Goal: Communication & Community: Answer question/provide support

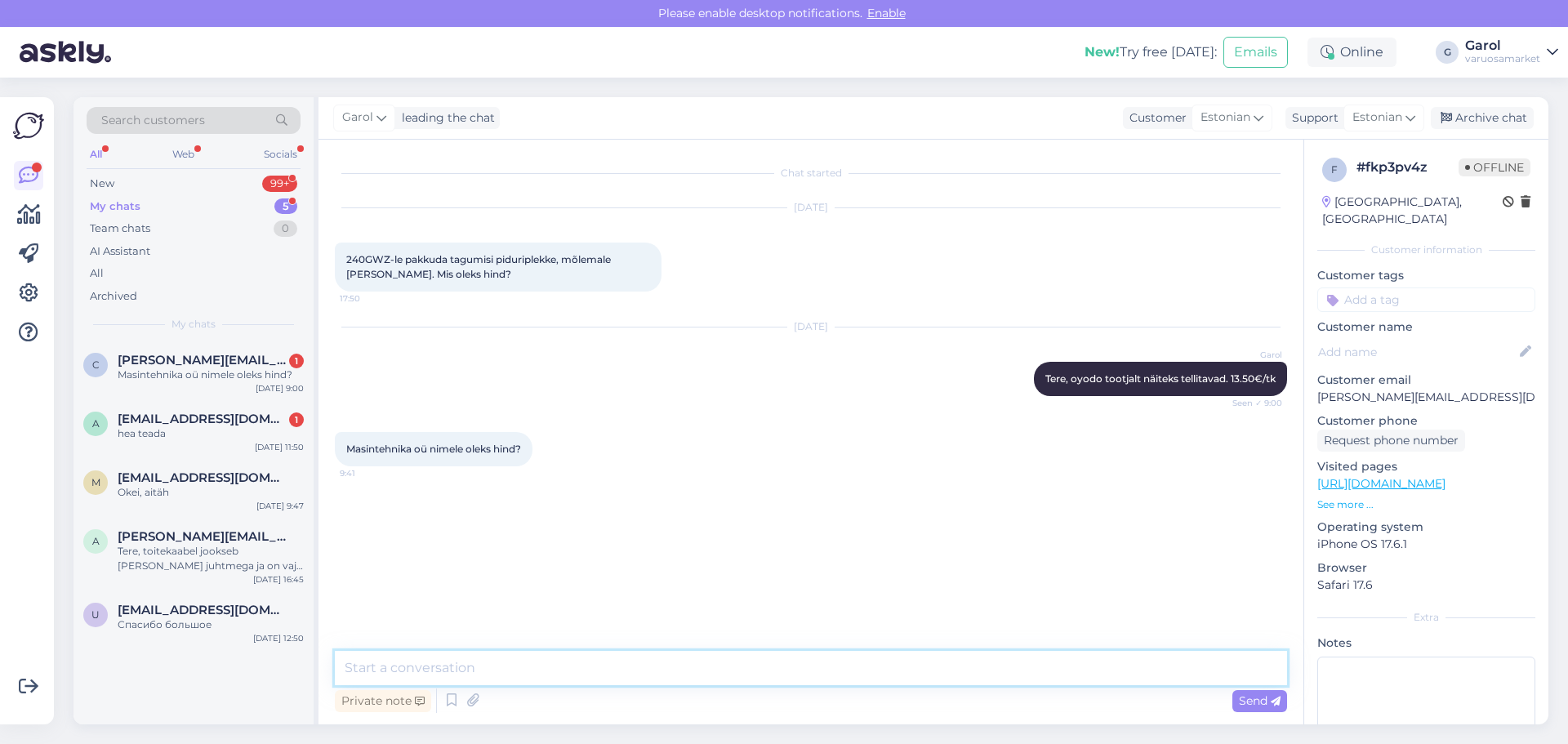
click at [528, 682] on textarea at bounding box center [810, 667] width 952 height 34
type textarea "Arvestasin alega juba ennem, aga tuleks sel juhul 13€/tk"
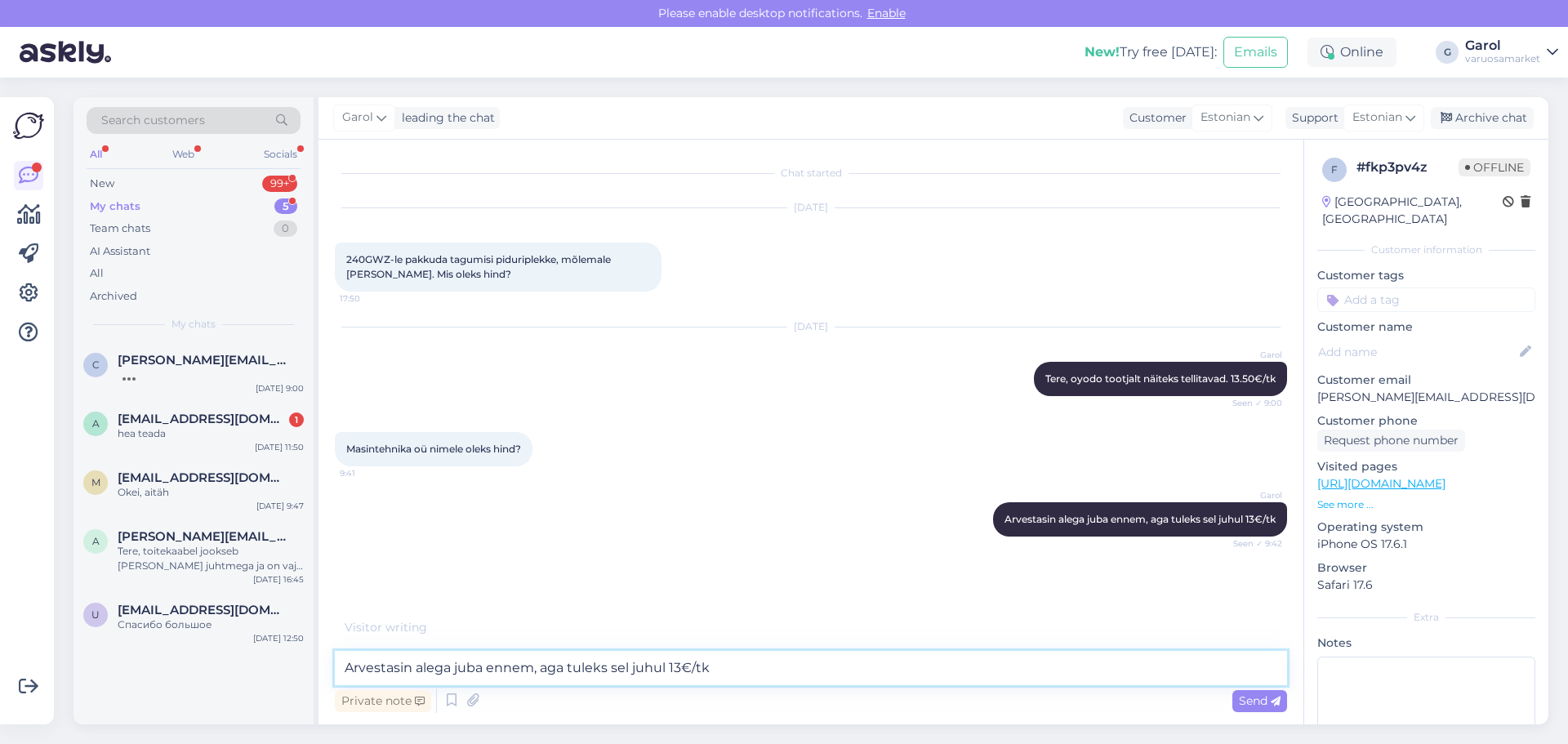
scroll to position [3, 0]
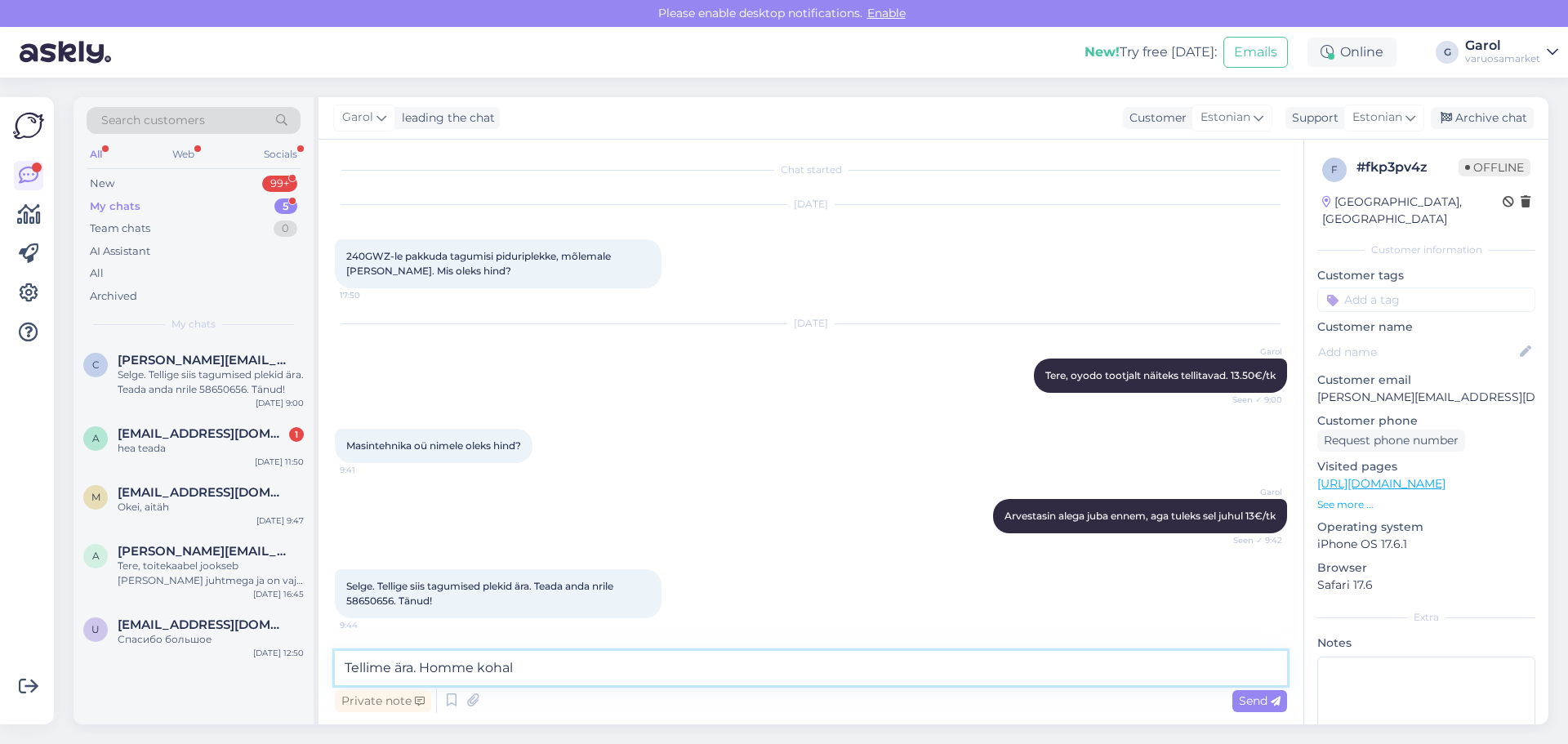
type textarea "Tellime ära. Homme kohal."
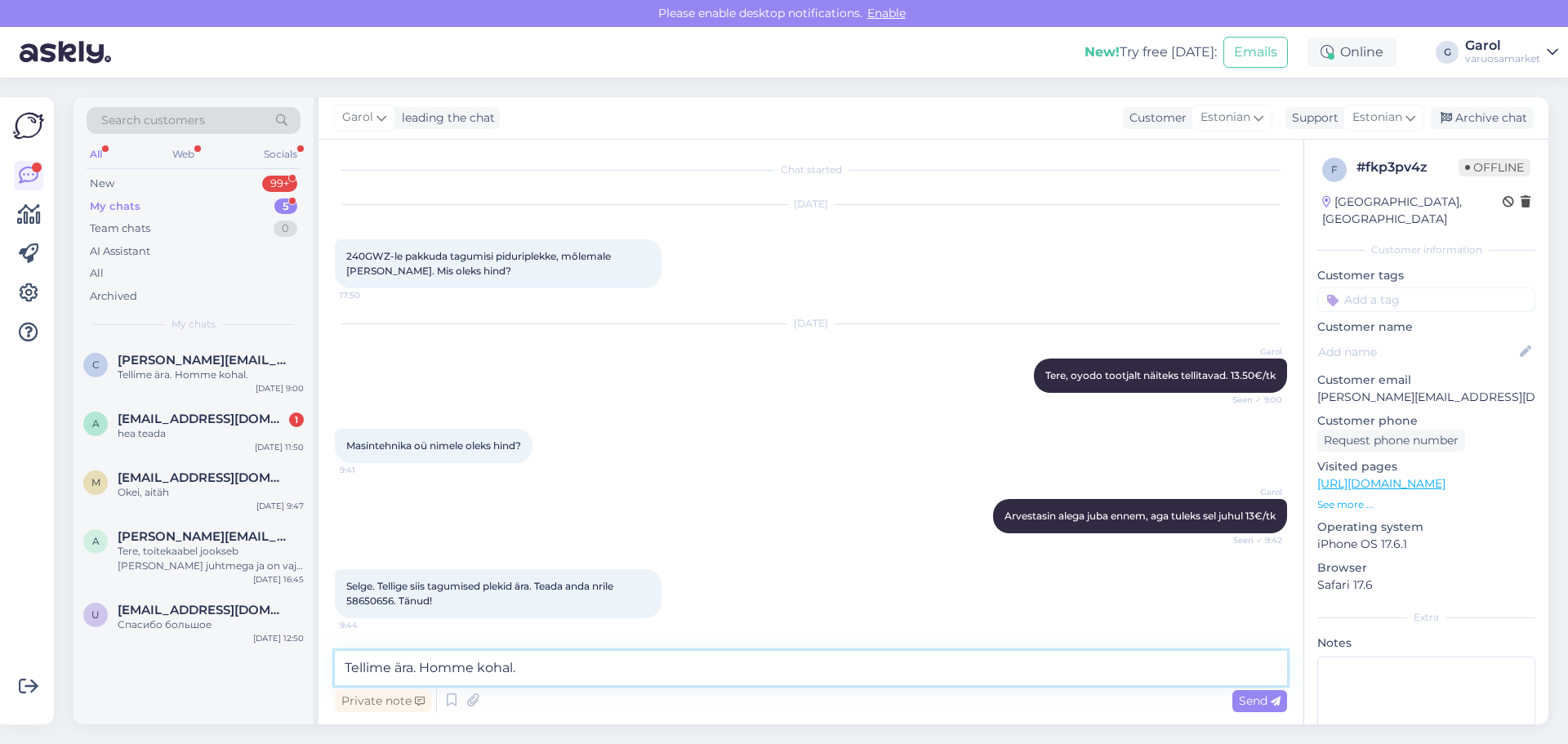
scroll to position [73, 0]
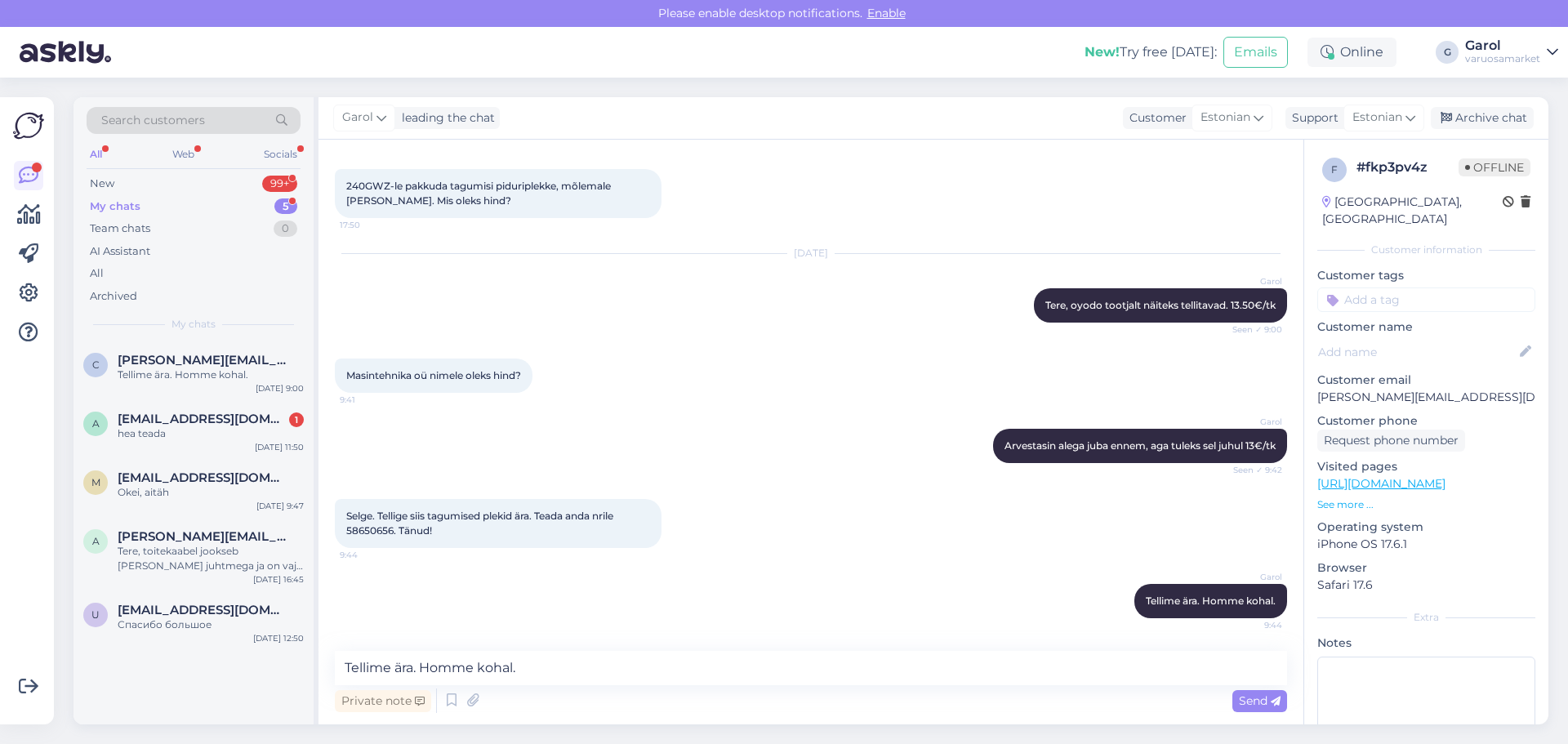
click at [375, 529] on span "Selge. Tellige siis tagumised plekid ära. Teada anda nrile 58650656. Tänud!" at bounding box center [480, 523] width 270 height 27
copy span "58650656"
click at [372, 529] on span "Selge. Tellige siis tagumised plekid ära. Teada anda nrile 58650656. Tänud!" at bounding box center [480, 523] width 270 height 27
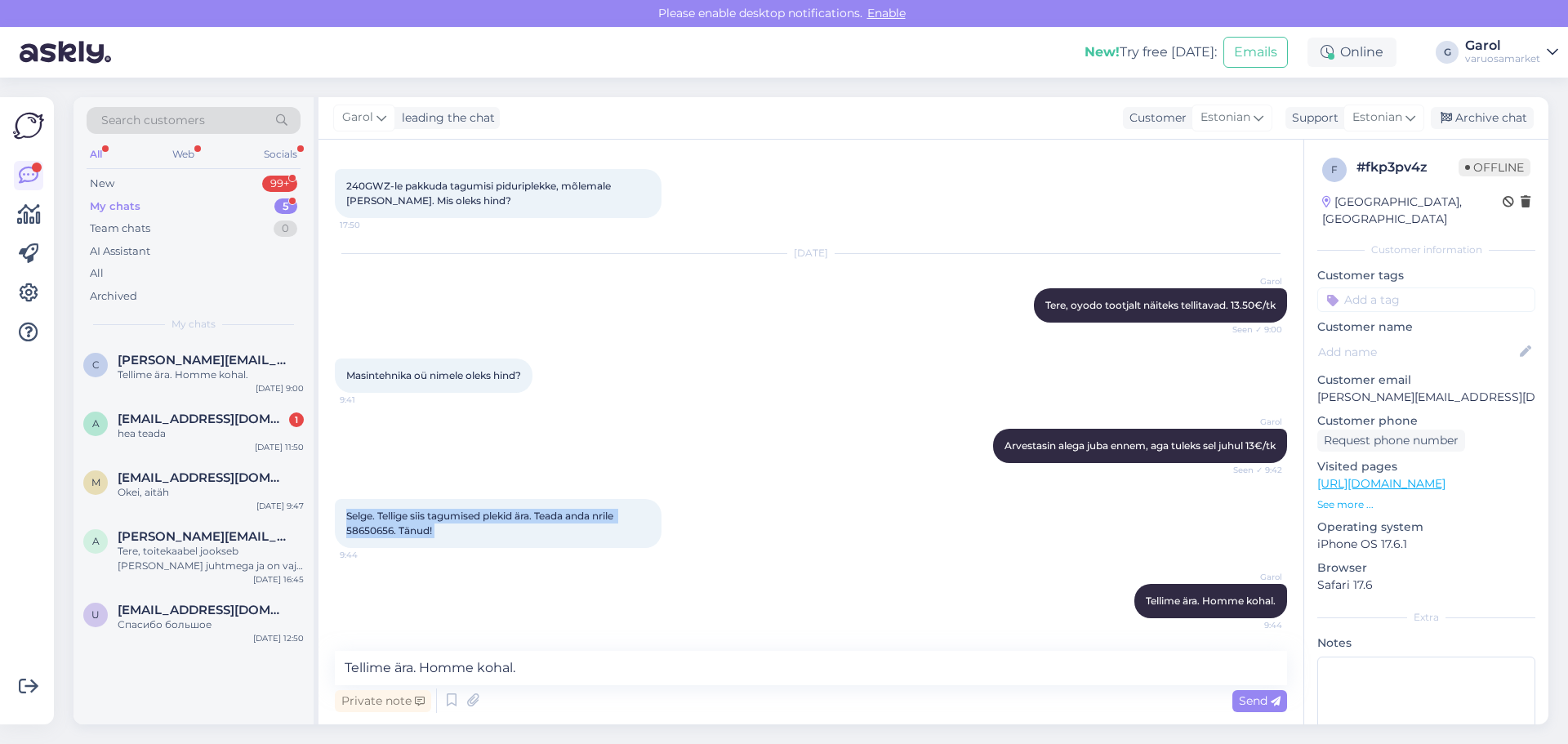
click at [372, 529] on span "Selge. Tellige siis tagumised plekid ära. Teada anda nrile 58650656. Tänud!" at bounding box center [480, 523] width 270 height 27
click at [416, 522] on div "Selge. Tellige siis tagumised plekid ära. Teada anda nrile 58650656. Tänud! 9:44" at bounding box center [498, 523] width 327 height 49
click at [384, 485] on div "Selge. Tellige siis tagumised plekid ära. Teada anda nrile 58650656. Tänud! 9:44" at bounding box center [810, 524] width 952 height 85
click at [369, 529] on span "Selge. Tellige siis tagumised plekid ära. Teada anda nrile 58650656. Tänud!" at bounding box center [480, 523] width 270 height 27
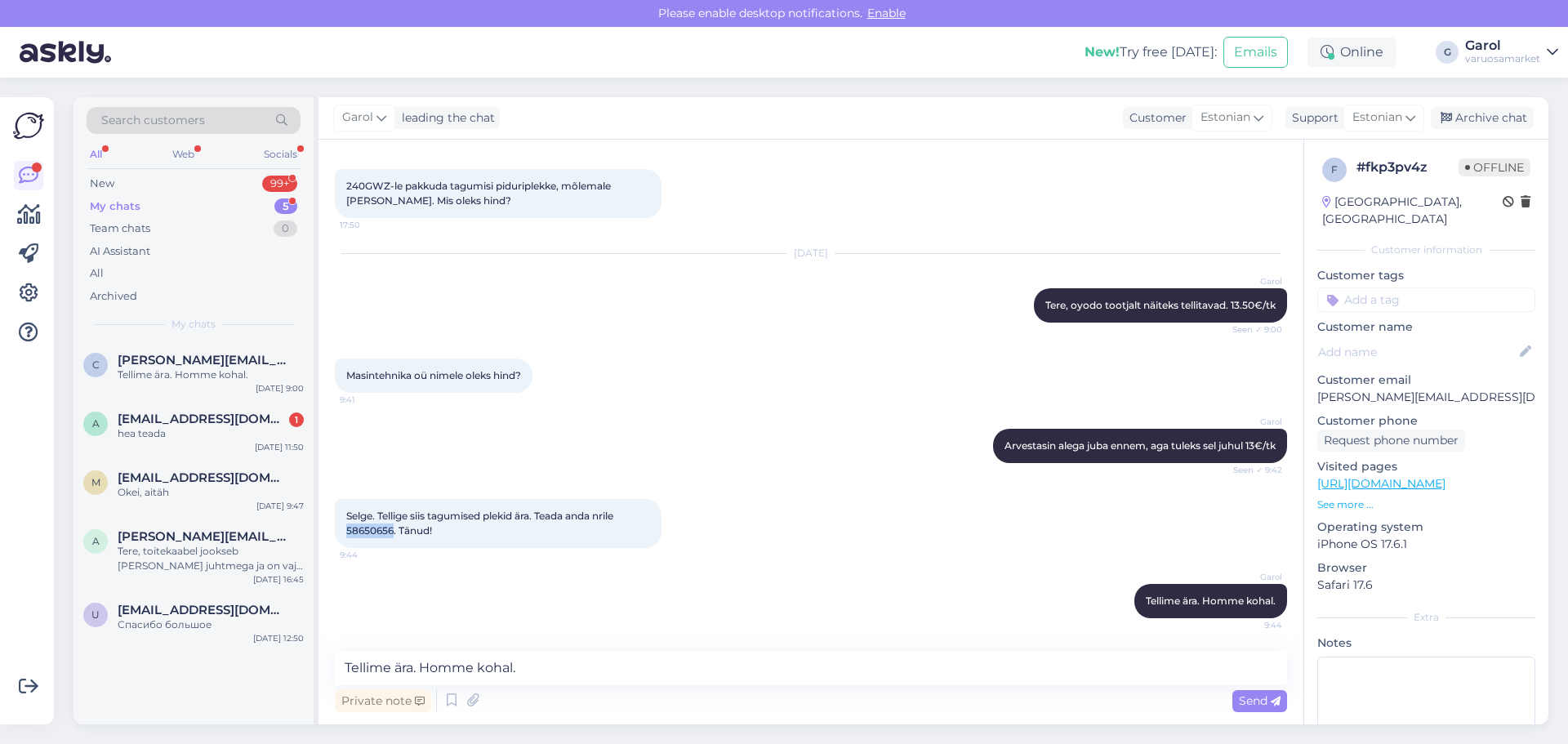
click at [369, 529] on span "Selge. Tellige siis tagumised plekid ära. Teada anda nrile 58650656. Tänud!" at bounding box center [480, 523] width 270 height 27
copy span "58650656"
